Goal: Information Seeking & Learning: Learn about a topic

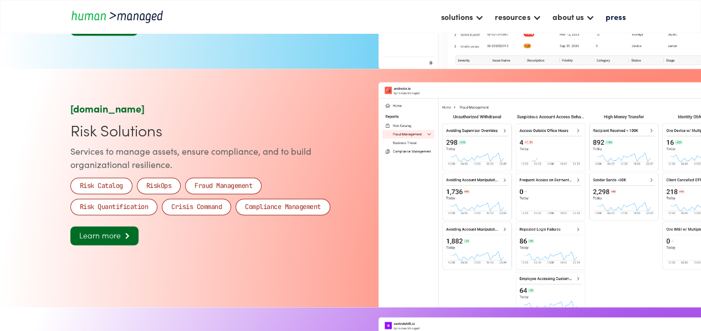
scroll to position [775, 0]
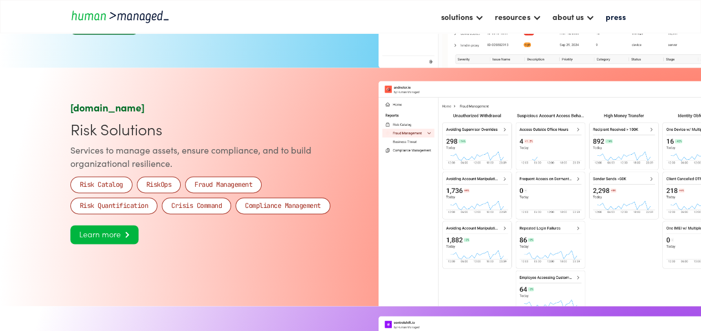
click at [110, 241] on link "Learn more " at bounding box center [104, 234] width 68 height 19
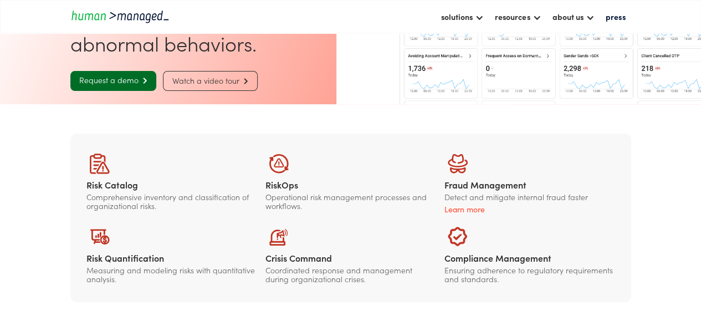
scroll to position [111, 0]
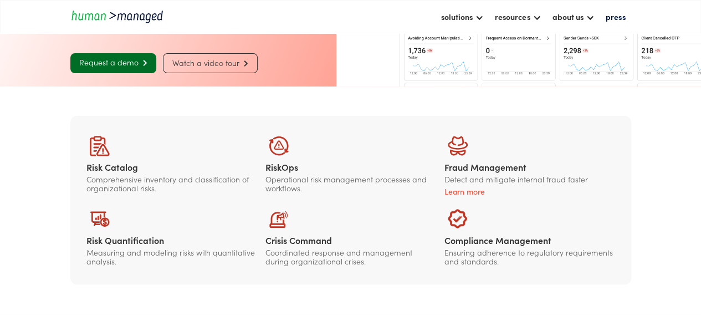
click at [471, 191] on div "Learn more" at bounding box center [529, 191] width 170 height 11
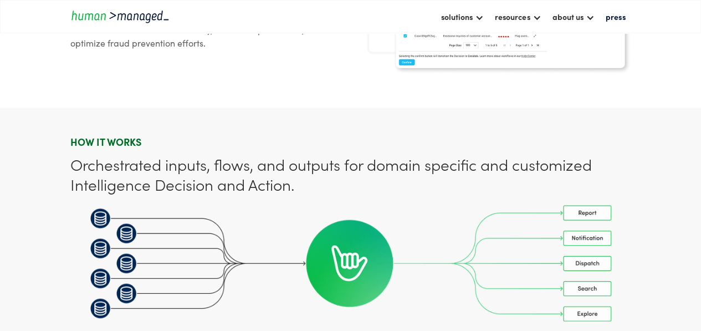
scroll to position [831, 0]
